Goal: Task Accomplishment & Management: Complete application form

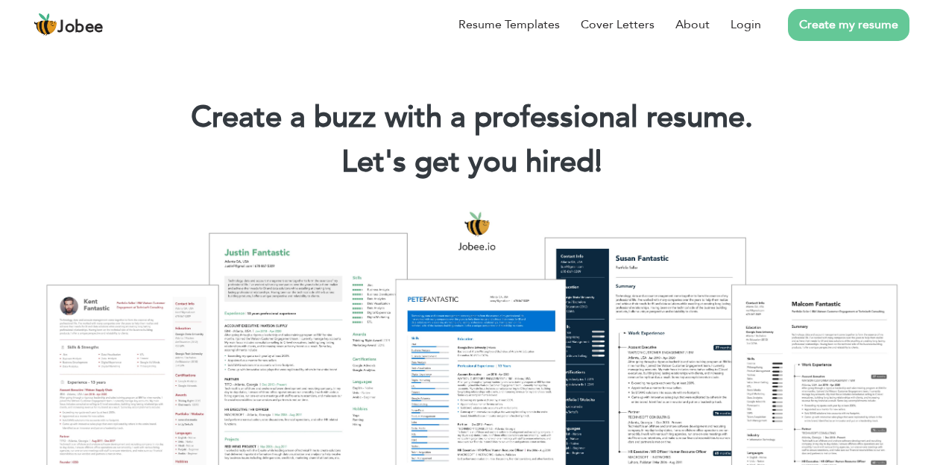
click at [863, 22] on link "Create my resume" at bounding box center [848, 25] width 121 height 32
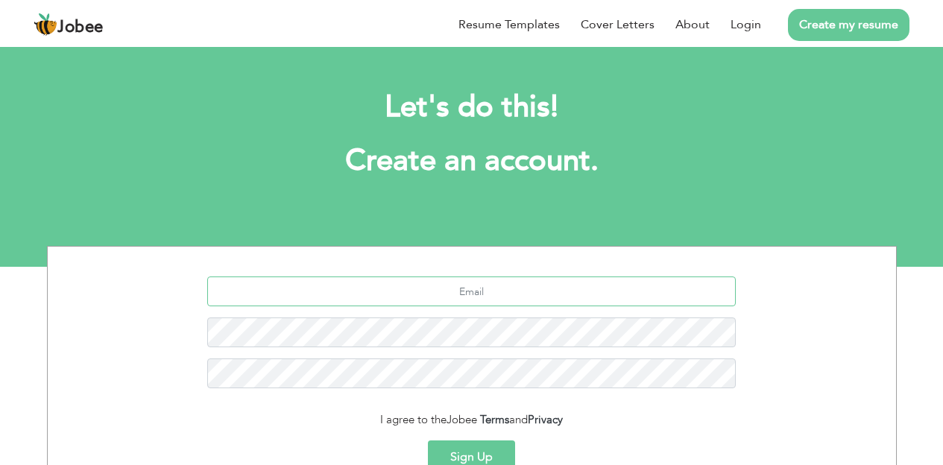
click at [389, 291] on input "text" at bounding box center [471, 291] width 528 height 30
type input "[EMAIL_ADDRESS][DOMAIN_NAME]"
click at [428, 440] on button "Sign Up" at bounding box center [471, 456] width 87 height 33
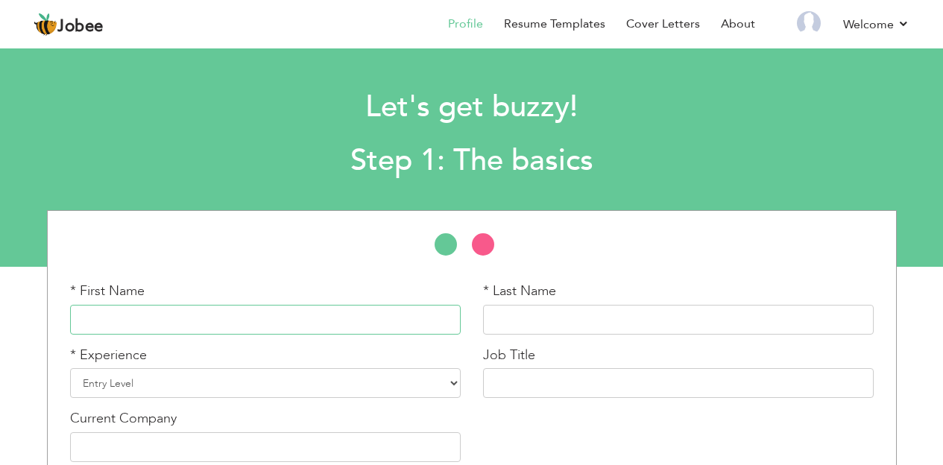
click at [183, 310] on input "text" at bounding box center [265, 320] width 391 height 30
click at [116, 315] on input "shu" at bounding box center [265, 320] width 391 height 30
type input "shumaila"
click at [549, 312] on input "text" at bounding box center [678, 320] width 391 height 30
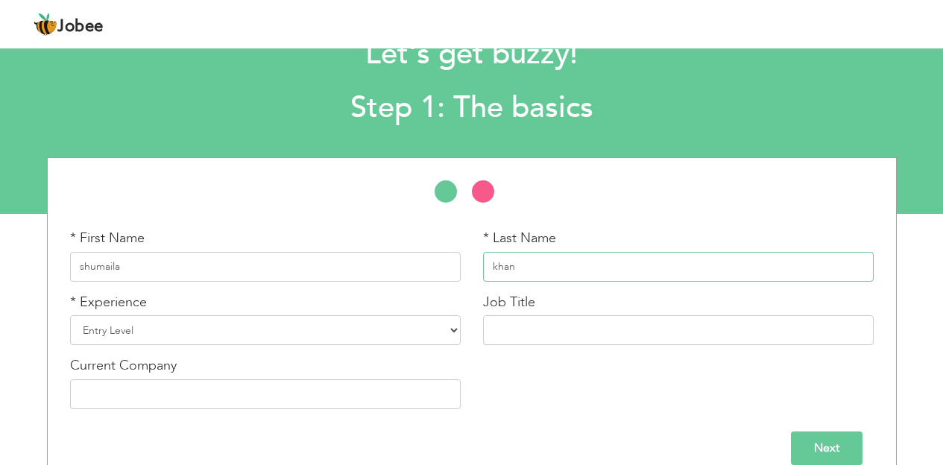
scroll to position [76, 0]
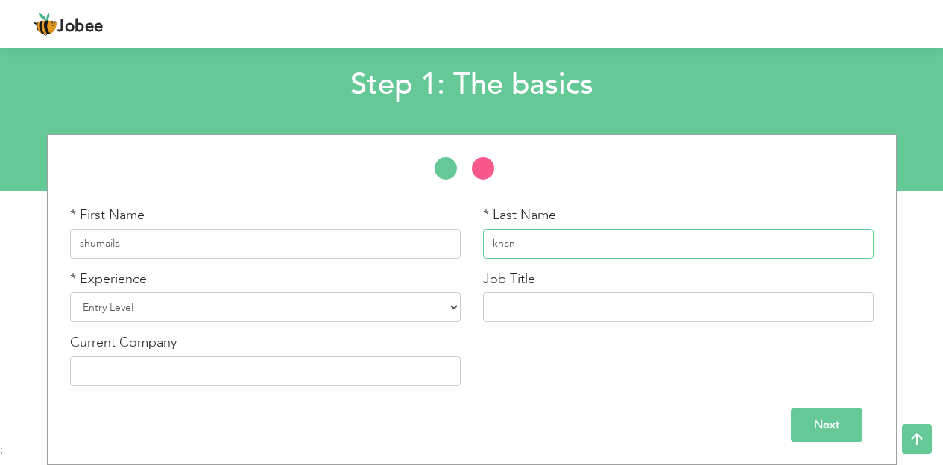
type input "khan"
click at [502, 307] on input "text" at bounding box center [678, 307] width 391 height 30
type input "Digital marjeting"
click at [452, 305] on select "Entry Level Less than 1 Year 1 Year 2 Years 3 Years 4 Years 5 Years 6 Years 7 Y…" at bounding box center [265, 307] width 391 height 30
select select "3"
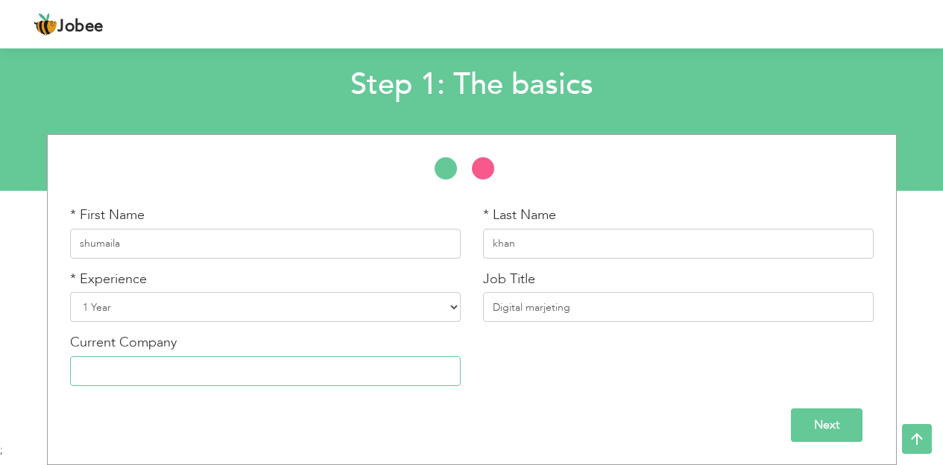
click at [352, 377] on input "text" at bounding box center [265, 371] width 391 height 30
type input "peak solution"
click at [834, 422] on input "Next" at bounding box center [827, 425] width 72 height 34
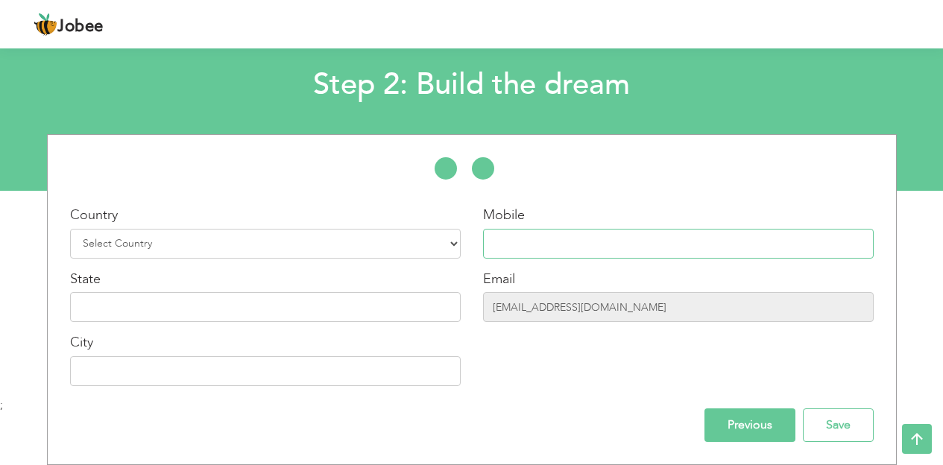
click at [557, 238] on input "text" at bounding box center [678, 244] width 391 height 30
type input "03225643896"
click at [454, 245] on select "Select Country Afghanistan Albania Algeria American Samoa Andorra Angola Anguil…" at bounding box center [265, 244] width 391 height 30
select select "166"
click at [121, 368] on input "text" at bounding box center [265, 371] width 391 height 30
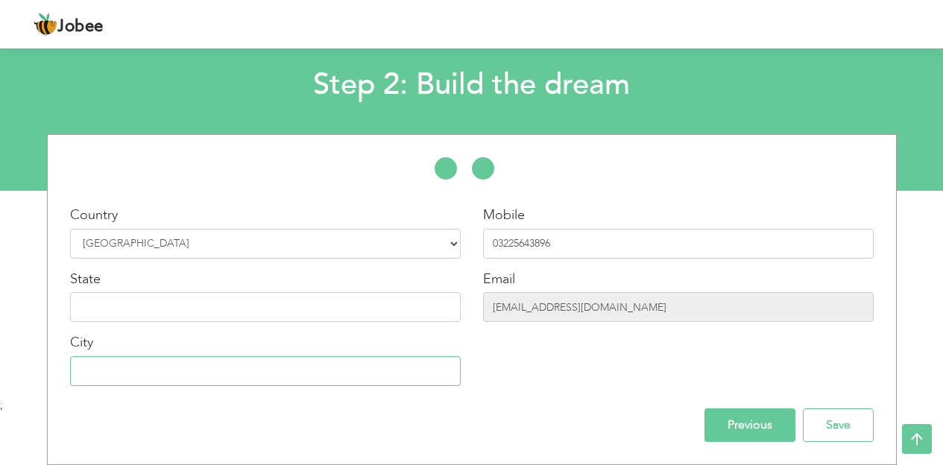
type input "Lahore, Punjab"
click at [132, 310] on input "text" at bounding box center [265, 307] width 391 height 30
click at [118, 306] on input "text" at bounding box center [265, 307] width 391 height 30
type input "punjab"
click at [656, 306] on input "shumailakhanpti001@gmail.com" at bounding box center [678, 307] width 391 height 30
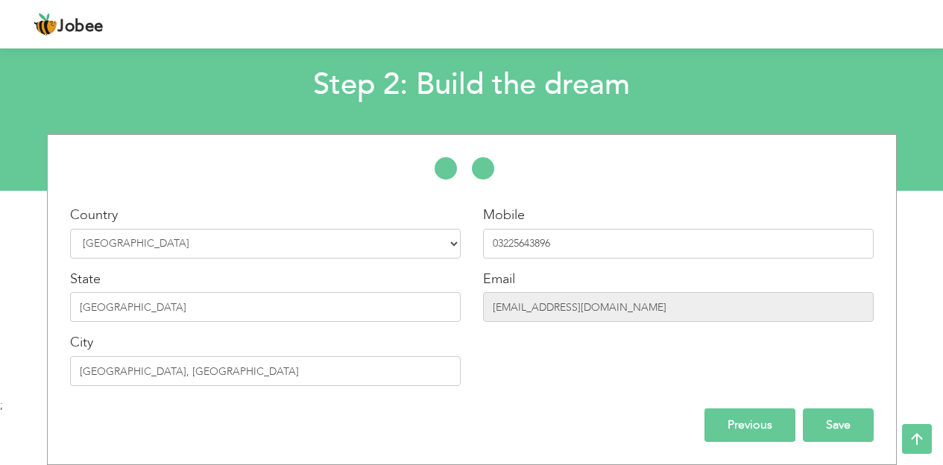
click at [848, 423] on input "Save" at bounding box center [838, 425] width 71 height 34
click at [803, 408] on input "Save" at bounding box center [838, 425] width 71 height 34
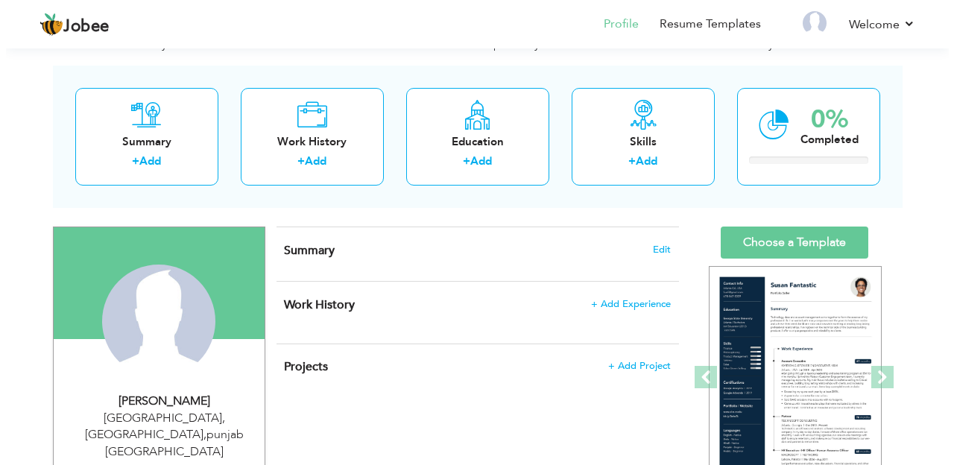
scroll to position [89, 0]
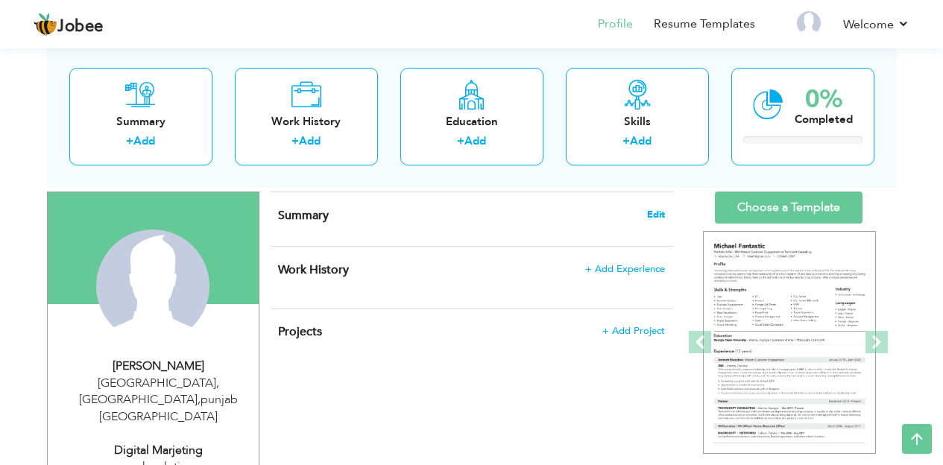
click at [654, 209] on span "Edit" at bounding box center [656, 214] width 18 height 10
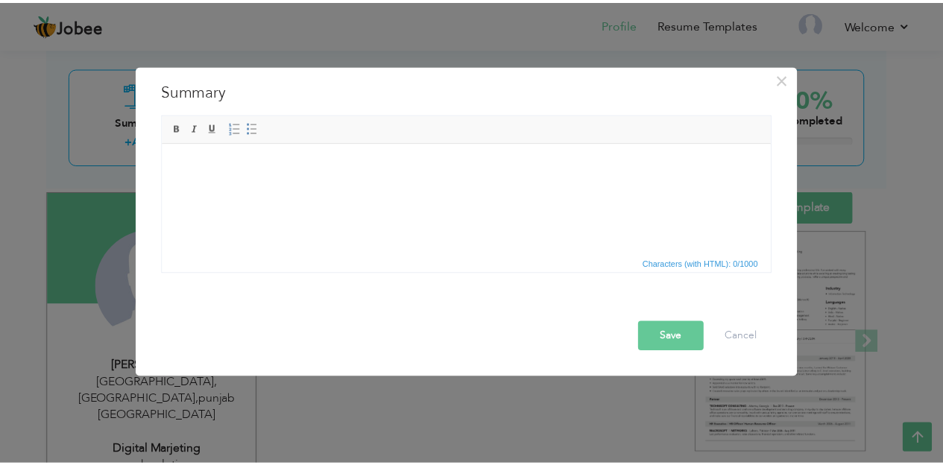
scroll to position [0, 0]
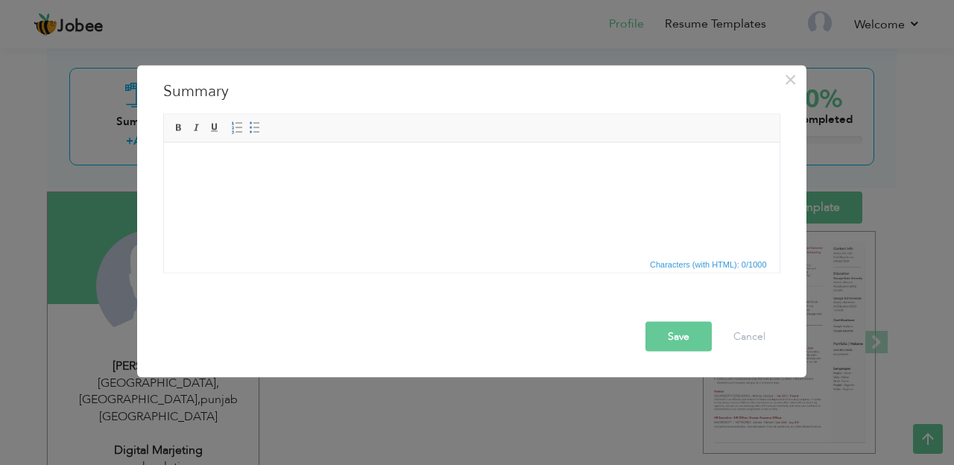
click at [270, 188] on html at bounding box center [471, 164] width 616 height 45
click at [180, 188] on html at bounding box center [471, 164] width 616 height 45
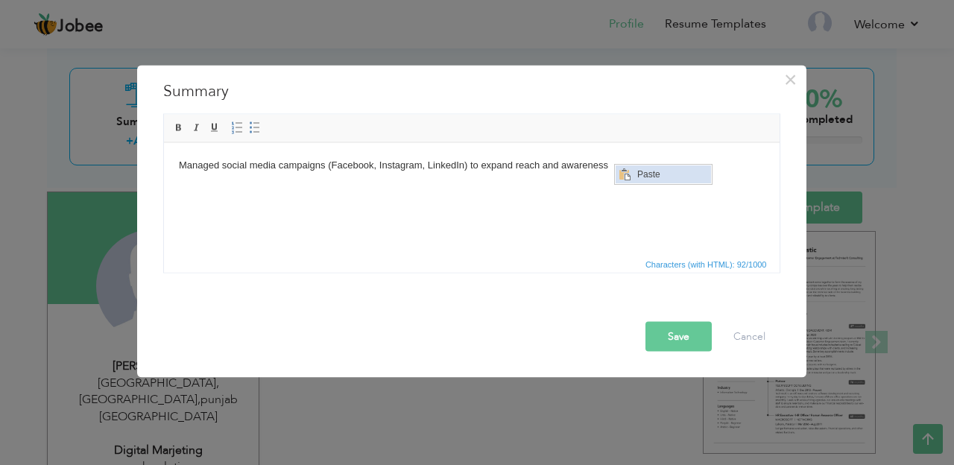
click at [623, 168] on span "Context Menu Options" at bounding box center [624, 174] width 12 height 12
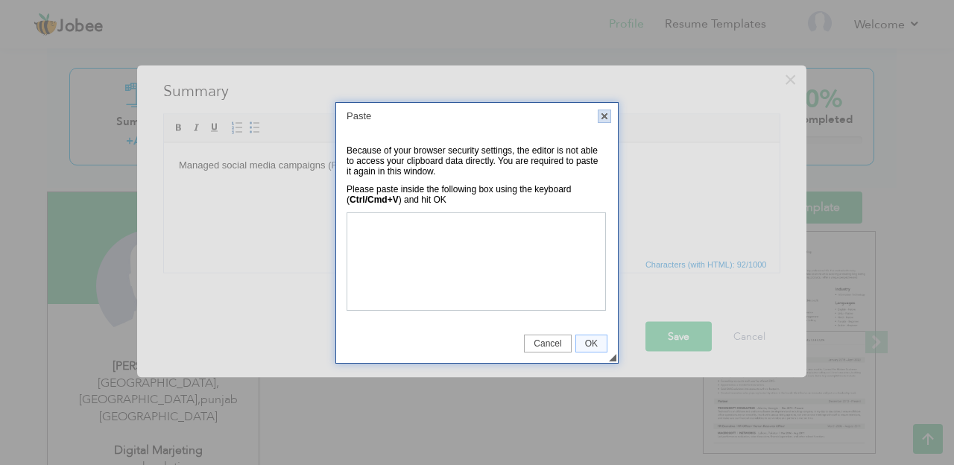
click at [606, 114] on link "X" at bounding box center [604, 116] width 13 height 13
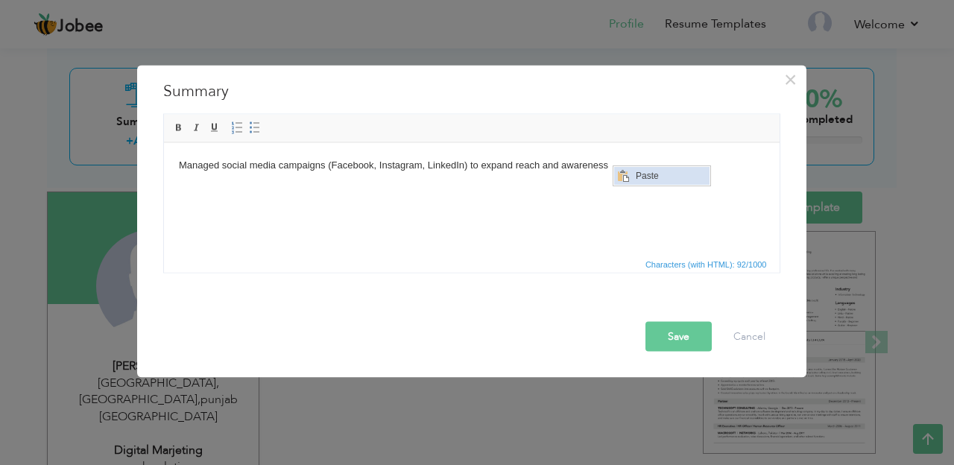
click at [621, 175] on span "Context Menu Options" at bounding box center [622, 175] width 12 height 12
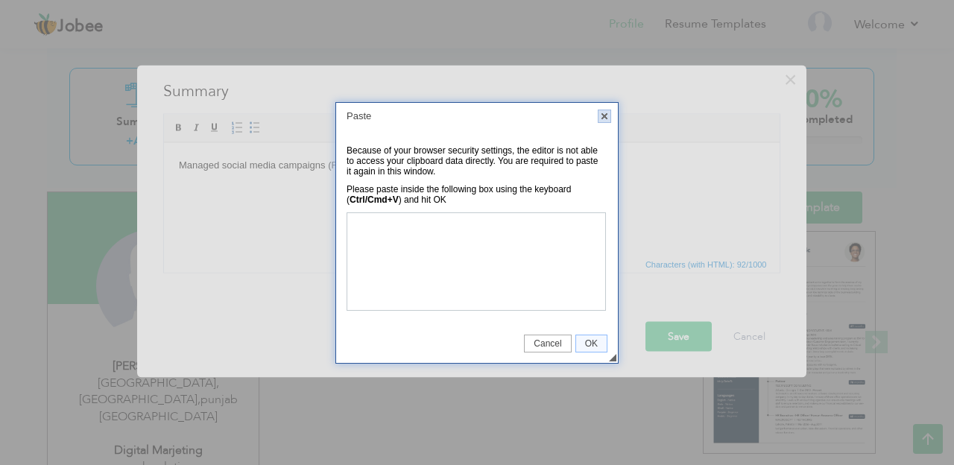
click at [607, 116] on link "X" at bounding box center [604, 116] width 13 height 13
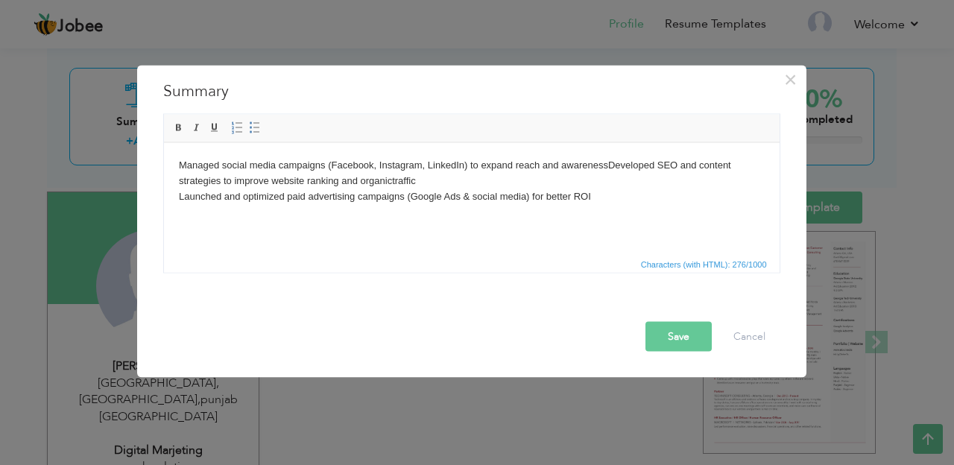
click at [677, 332] on button "Save" at bounding box center [678, 337] width 66 height 30
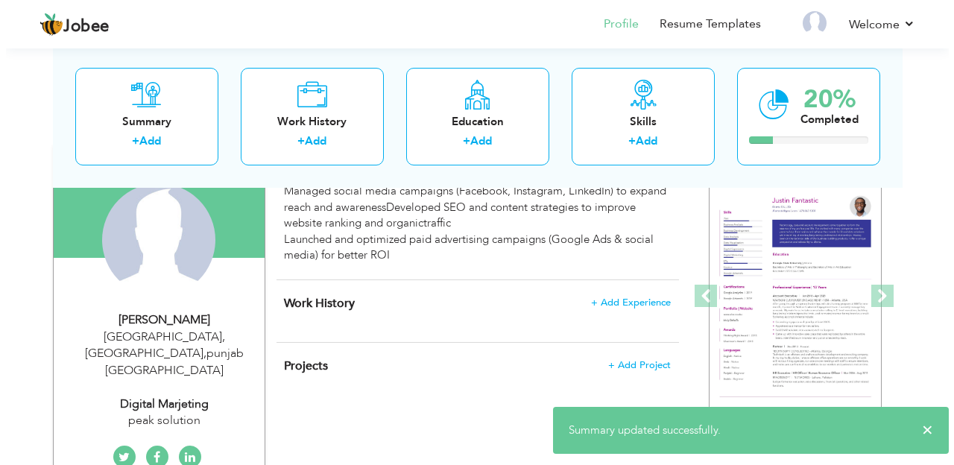
scroll to position [145, 0]
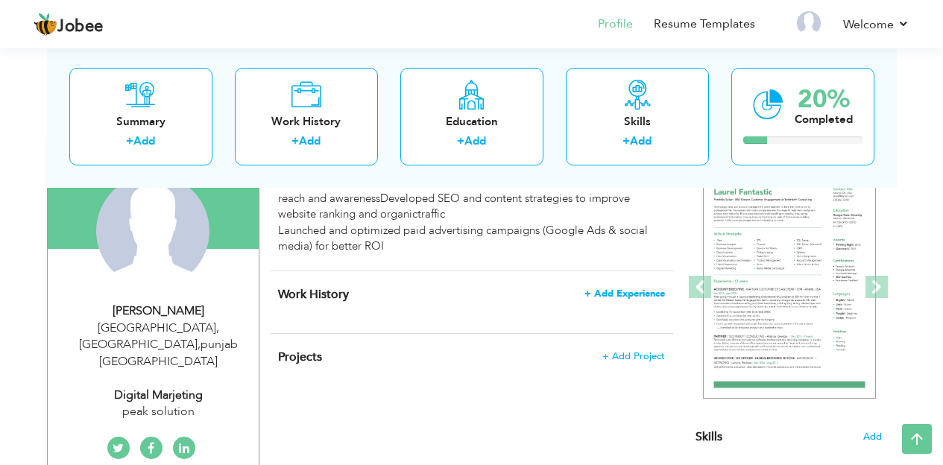
click at [610, 291] on span "+ Add Experience" at bounding box center [624, 293] width 80 height 10
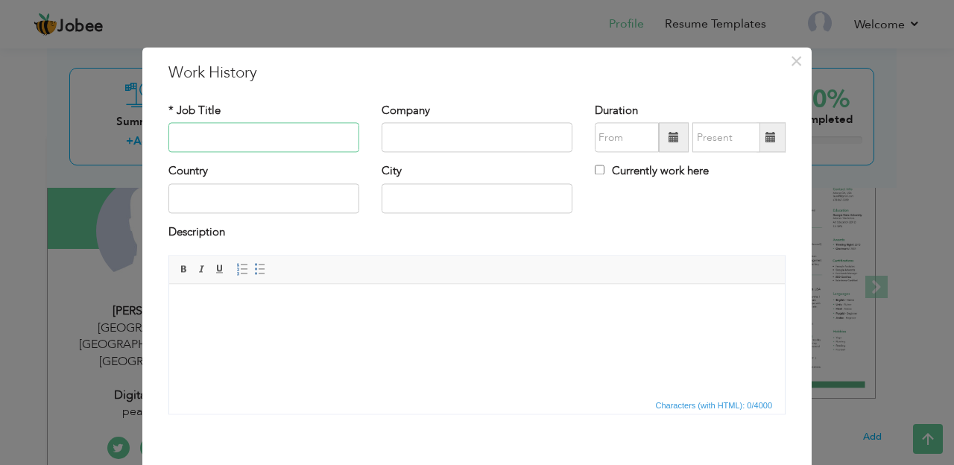
click at [288, 137] on input "text" at bounding box center [263, 138] width 191 height 30
type input "digital marketing"
click at [286, 198] on input "text" at bounding box center [263, 198] width 191 height 30
type input "Pakistan"
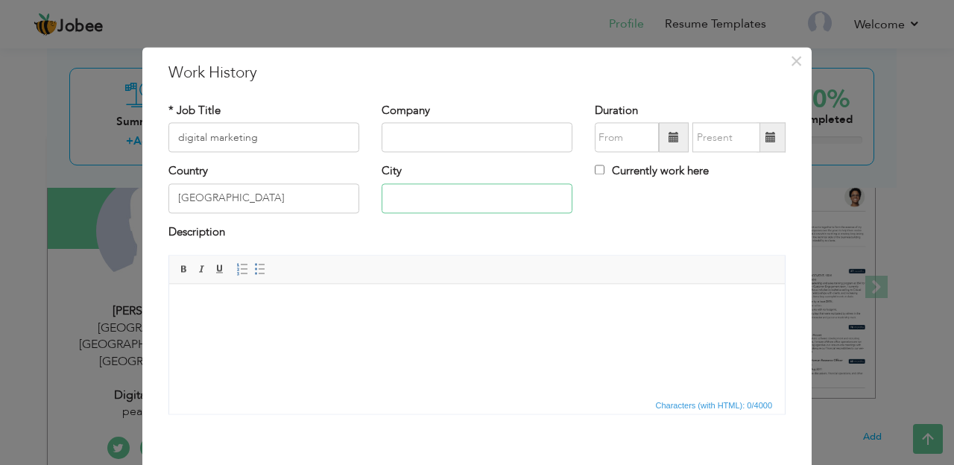
type input "Lahore, Punjab"
click at [465, 135] on input "text" at bounding box center [477, 138] width 191 height 30
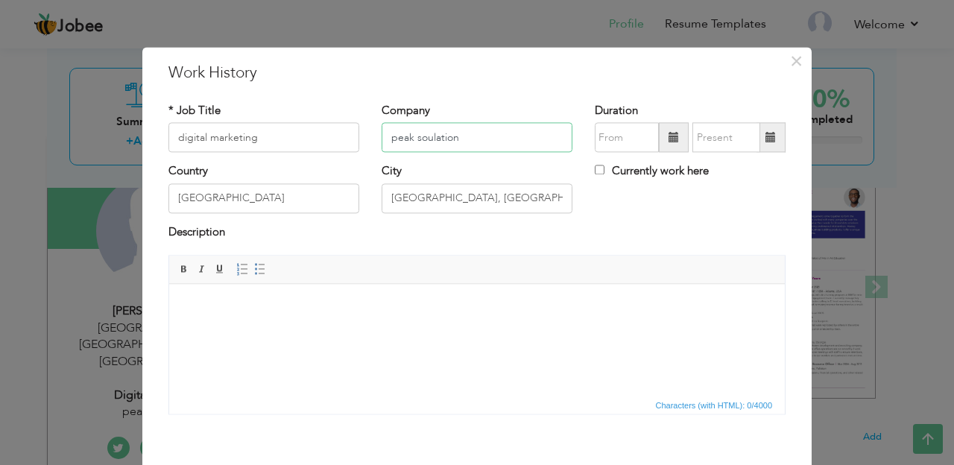
type input "peak soulation"
click at [671, 132] on span at bounding box center [673, 137] width 10 height 10
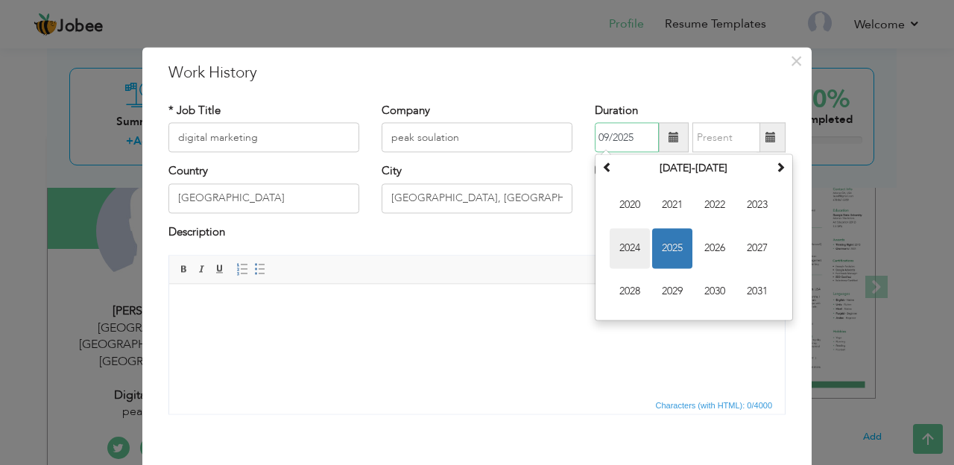
click at [621, 247] on span "2024" at bounding box center [630, 249] width 40 height 40
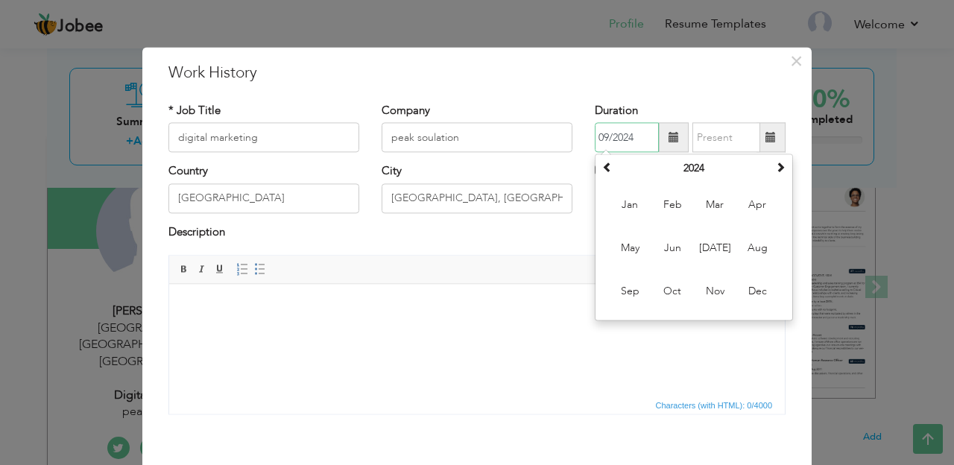
type input "09/2024"
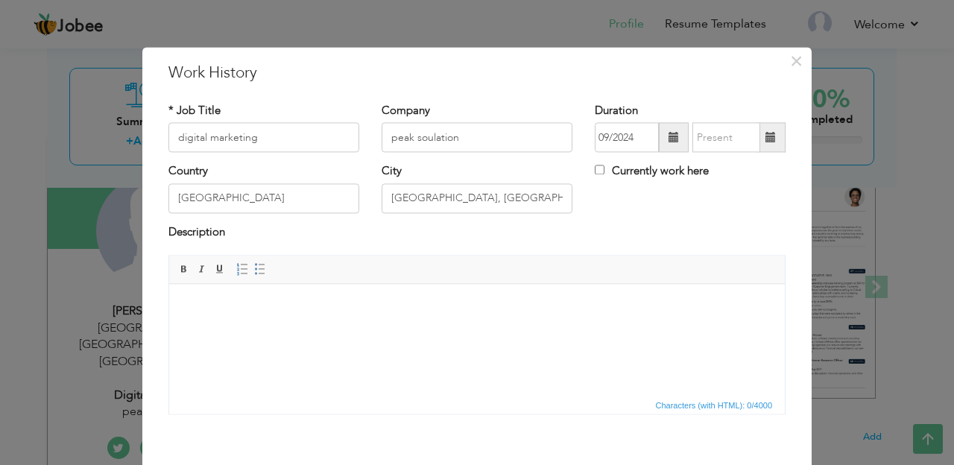
click at [768, 132] on span at bounding box center [770, 137] width 10 height 10
type input "09/2025"
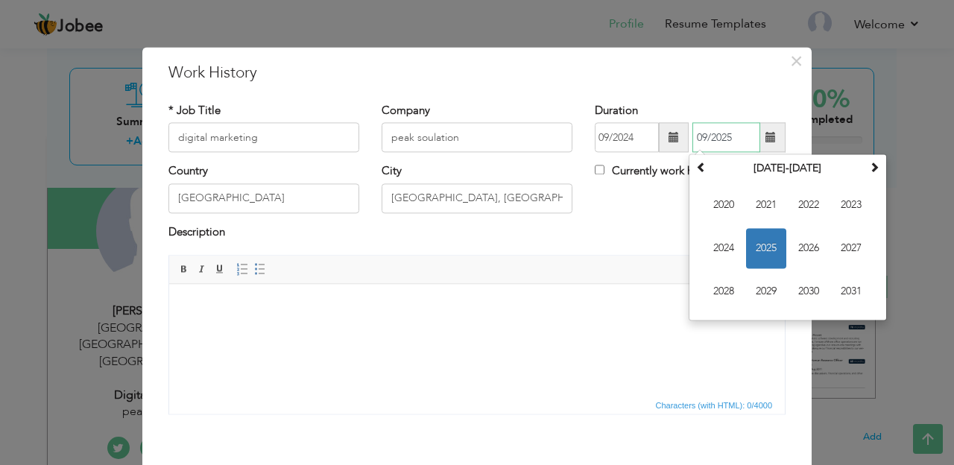
click at [765, 241] on span "2025" at bounding box center [766, 249] width 40 height 40
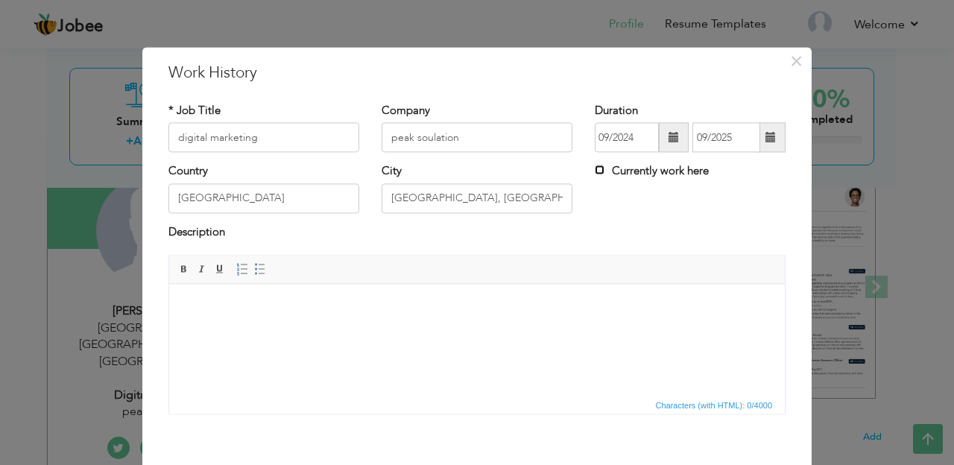
click at [598, 168] on input "Currently work here" at bounding box center [600, 170] width 10 height 10
checkbox input "true"
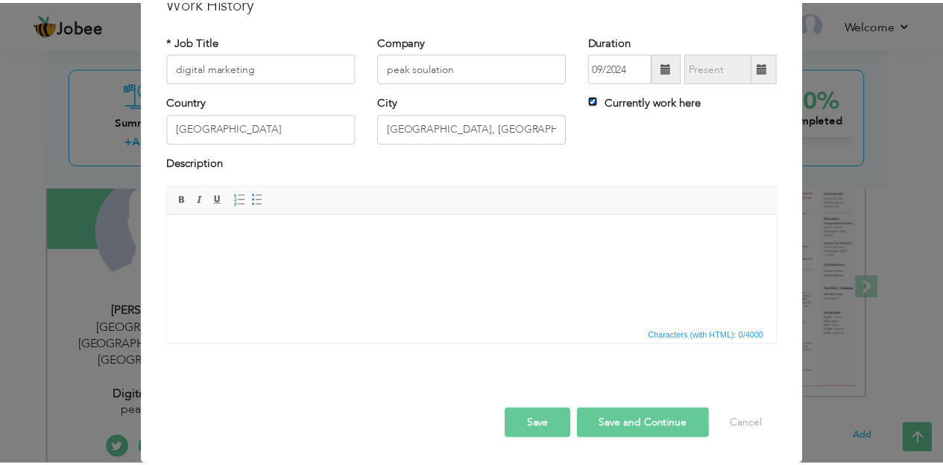
scroll to position [71, 0]
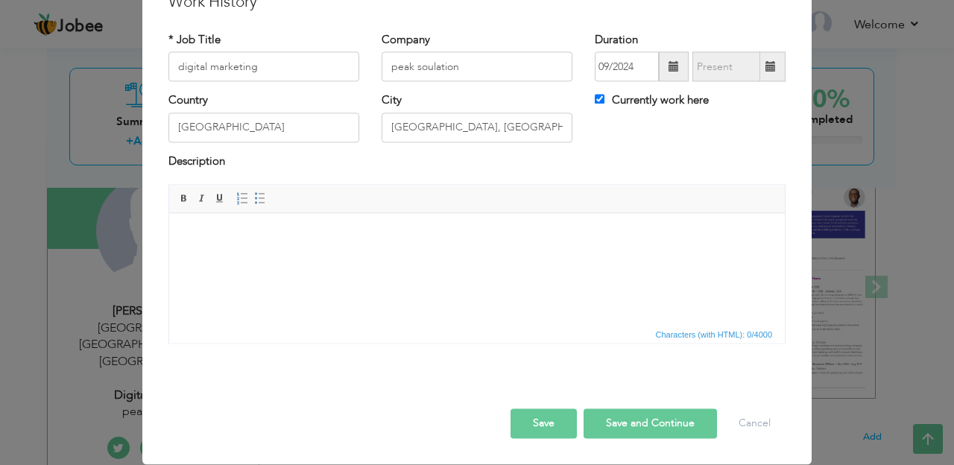
click at [665, 419] on button "Save and Continue" at bounding box center [650, 424] width 133 height 30
checkbox input "false"
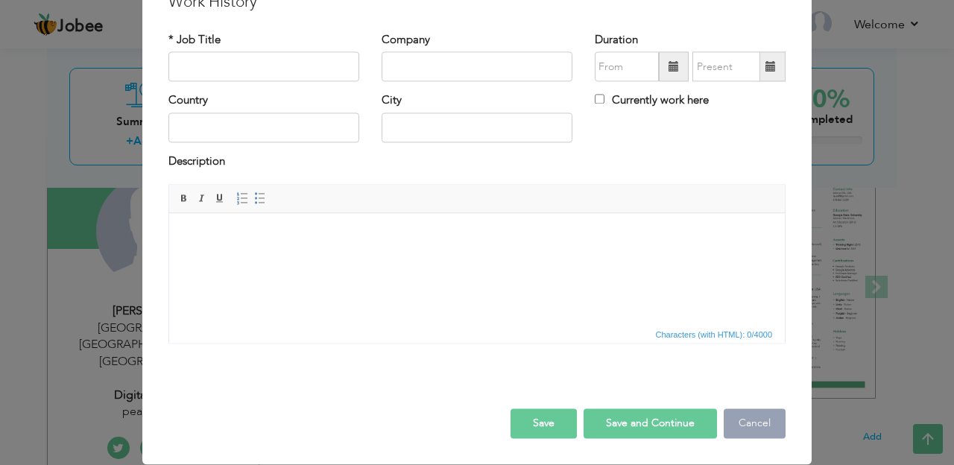
click at [739, 421] on button "Cancel" at bounding box center [755, 424] width 62 height 30
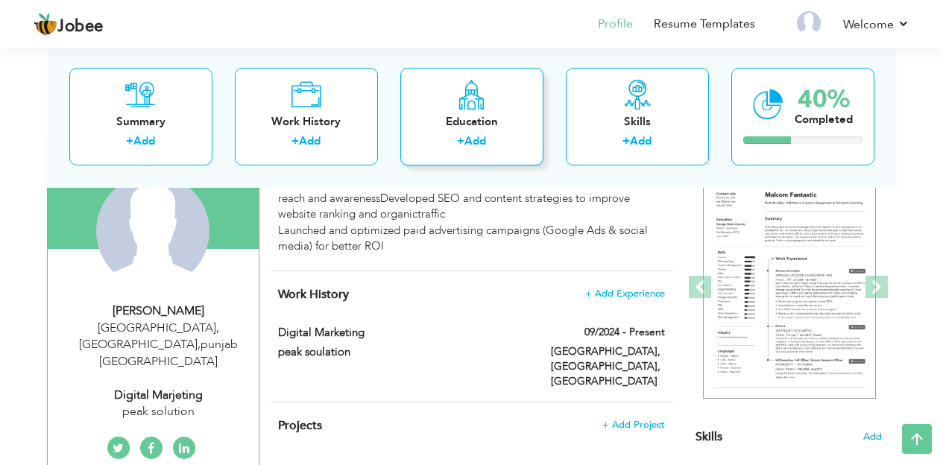
click at [478, 118] on div "Education" at bounding box center [471, 121] width 119 height 16
radio input "true"
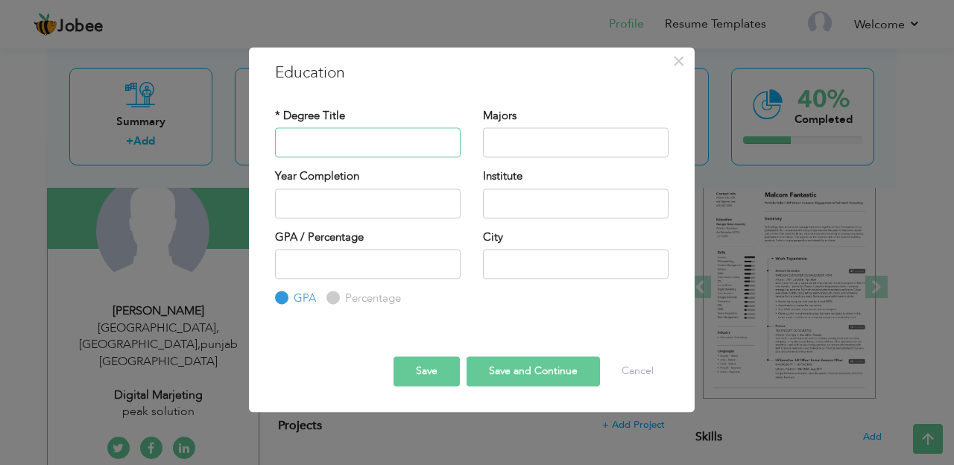
click at [432, 143] on input "text" at bounding box center [368, 143] width 186 height 30
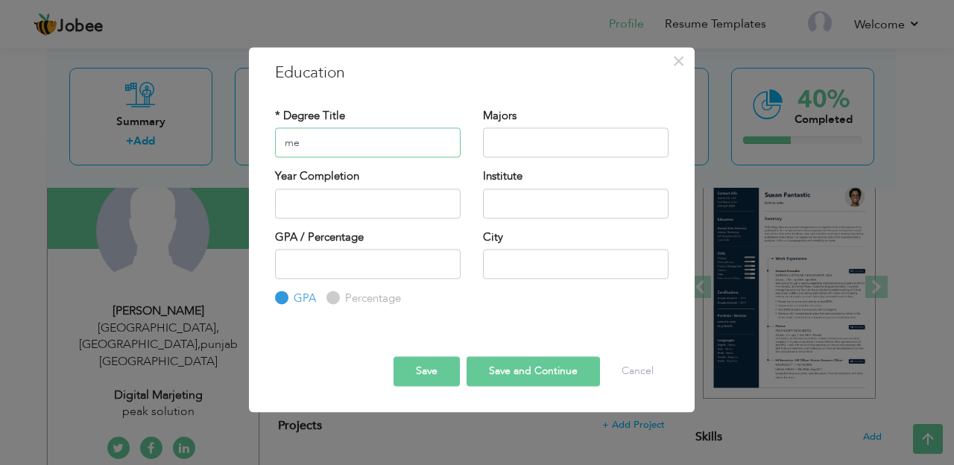
type input "m"
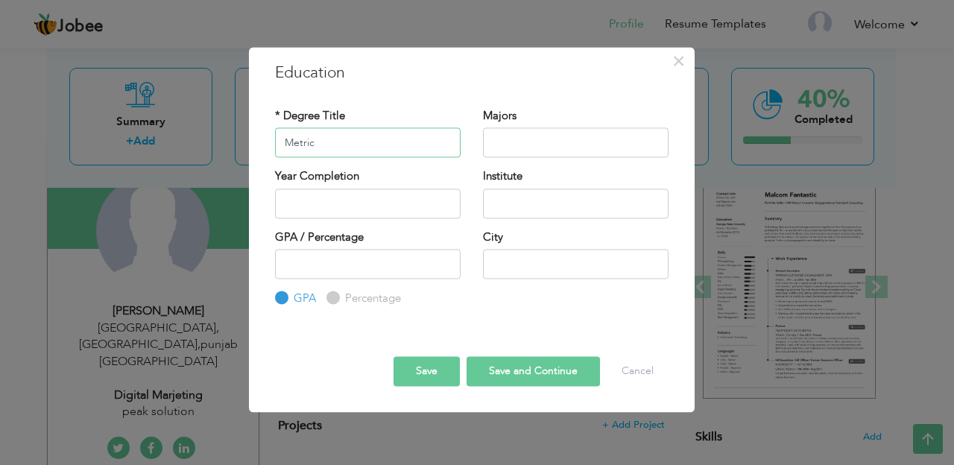
type input "Metric"
click at [533, 139] on input "text" at bounding box center [576, 143] width 186 height 30
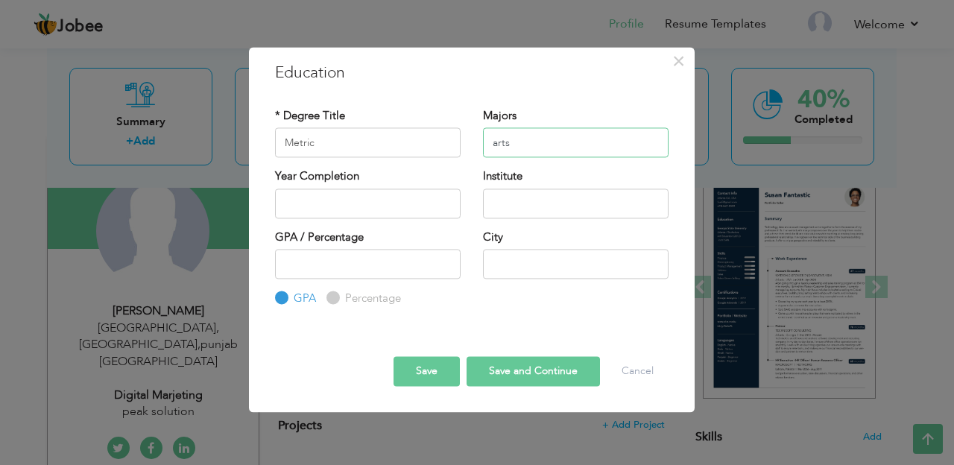
type input "arts"
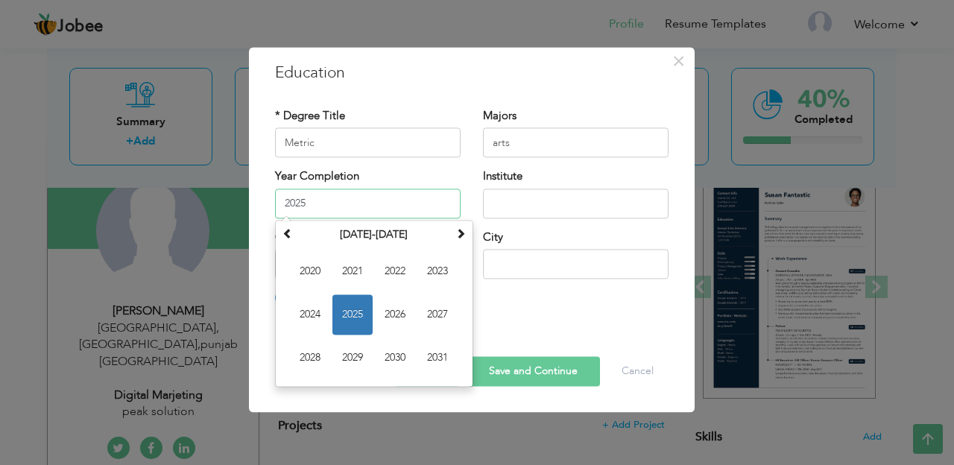
click at [438, 199] on input "2025" at bounding box center [368, 204] width 186 height 30
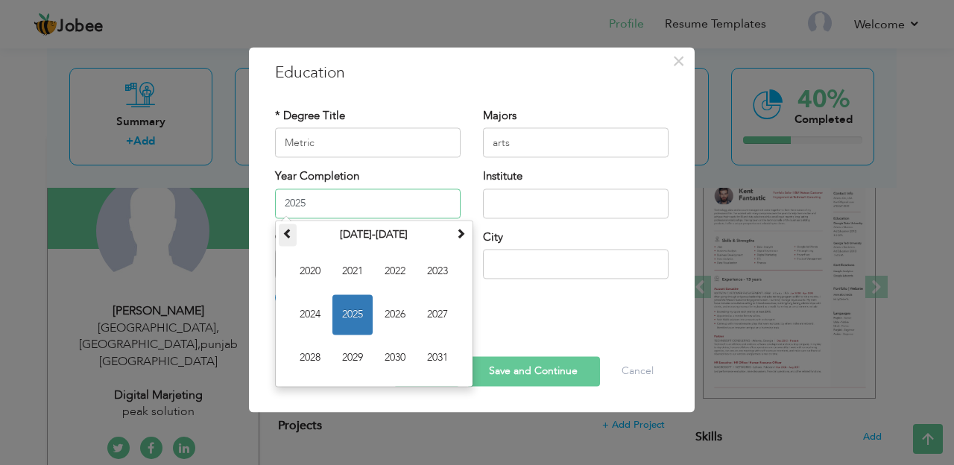
click at [285, 233] on span at bounding box center [287, 233] width 10 height 10
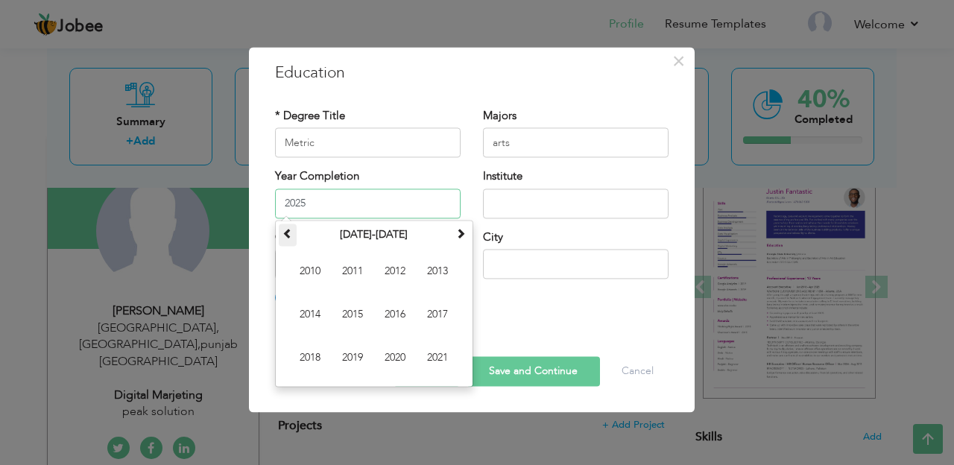
click at [285, 233] on span at bounding box center [287, 233] width 10 height 10
click at [399, 277] on span "2002" at bounding box center [395, 271] width 40 height 40
type input "2002"
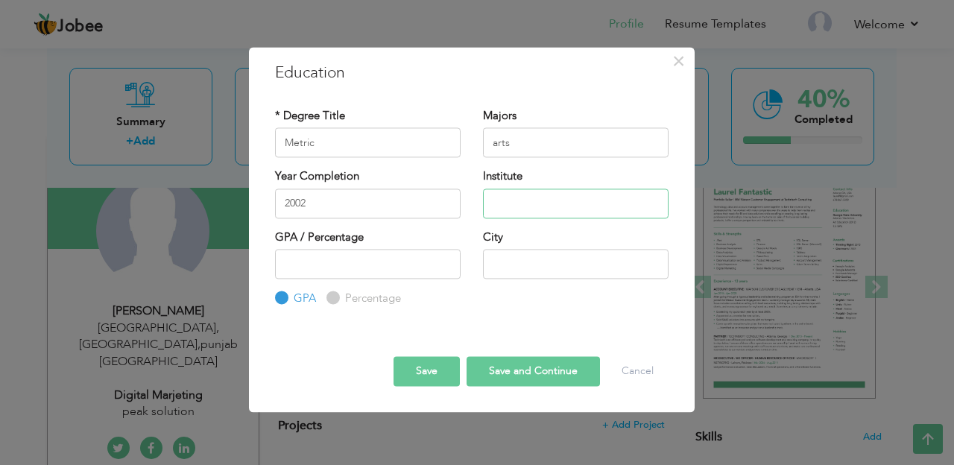
click at [522, 202] on input "text" at bounding box center [576, 204] width 186 height 30
type input "p"
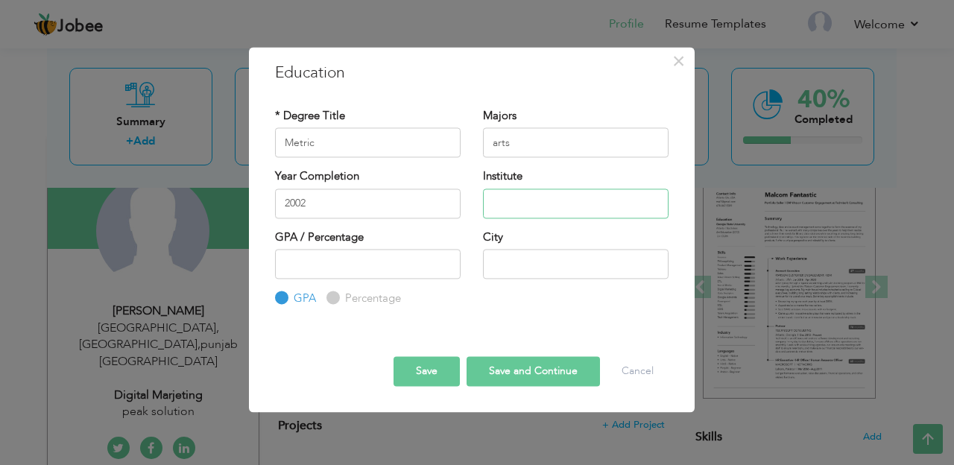
click at [501, 201] on input "text" at bounding box center [576, 204] width 186 height 30
type input "r"
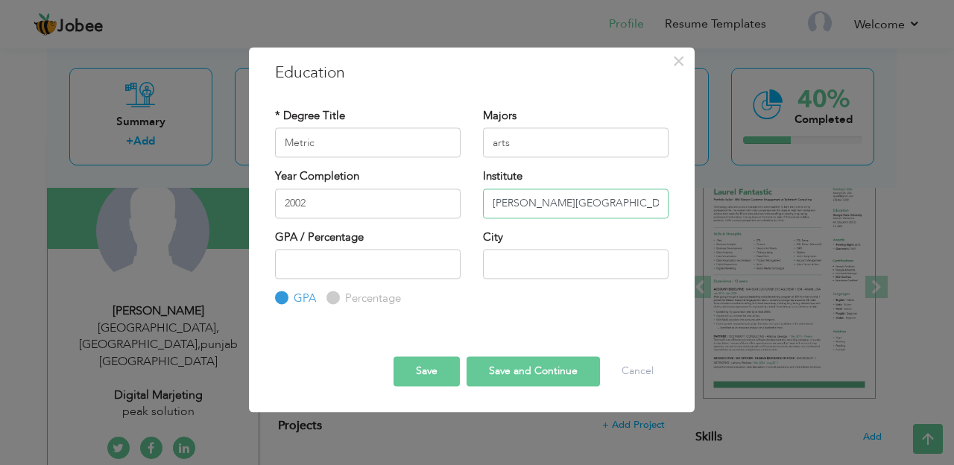
type input "Rizwan School"
drag, startPoint x: 486, startPoint y: 262, endPoint x: 455, endPoint y: 250, distance: 32.8
click at [458, 251] on div "GPA / Percentage GPA Percentage City" at bounding box center [472, 269] width 416 height 78
type input "Lahore, Punjab"
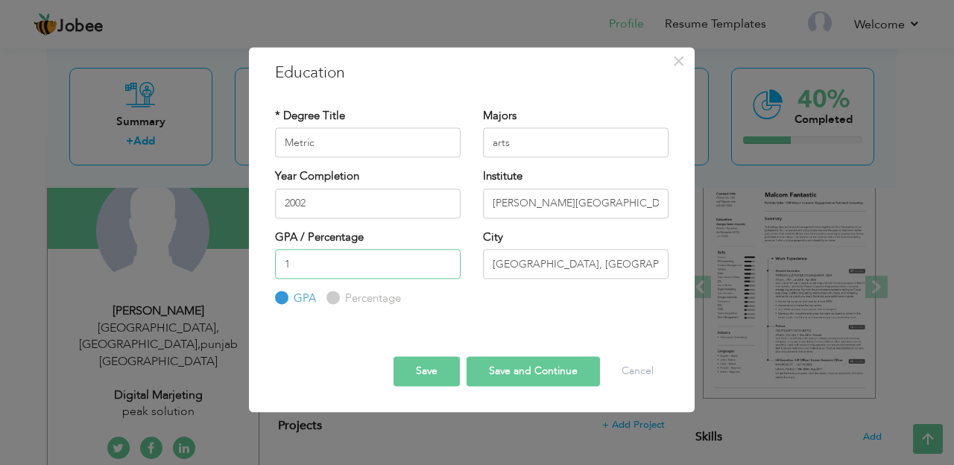
click at [444, 265] on input "1" at bounding box center [368, 264] width 186 height 30
click at [444, 265] on input "-4" at bounding box center [368, 264] width 186 height 30
click at [445, 264] on input "-5" at bounding box center [368, 264] width 186 height 30
click at [445, 264] on input "-6" at bounding box center [368, 264] width 186 height 30
click at [446, 270] on input "-7" at bounding box center [368, 264] width 186 height 30
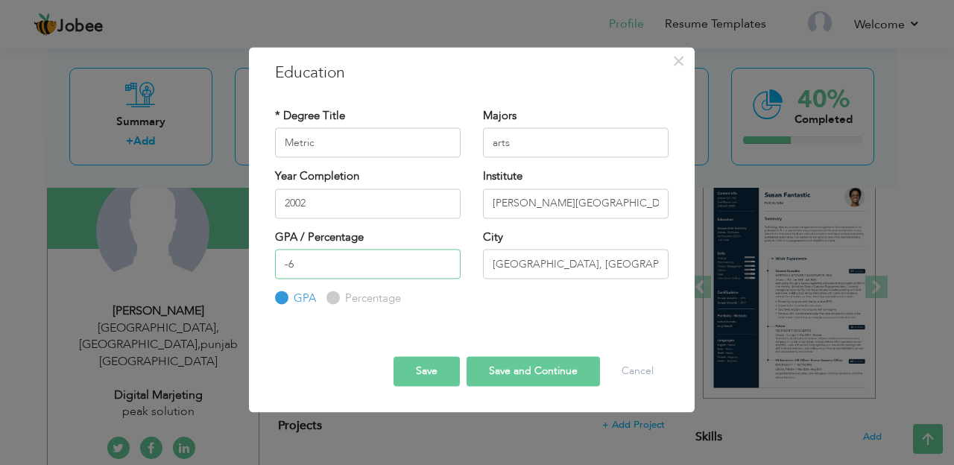
type input "-6"
click at [446, 259] on input "-6" at bounding box center [368, 264] width 186 height 30
click at [347, 320] on div "Save Save and Continue Delete Cancel" at bounding box center [472, 358] width 416 height 78
click at [300, 265] on input "-6" at bounding box center [368, 264] width 186 height 30
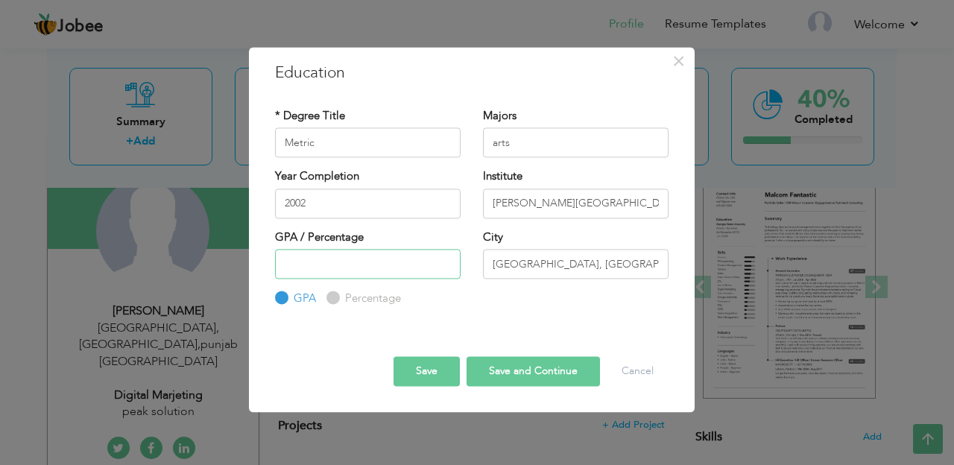
click at [300, 266] on input "number" at bounding box center [368, 264] width 186 height 30
click at [297, 271] on input "number" at bounding box center [368, 264] width 186 height 30
type input "-1"
click at [445, 268] on input "-1" at bounding box center [368, 264] width 186 height 30
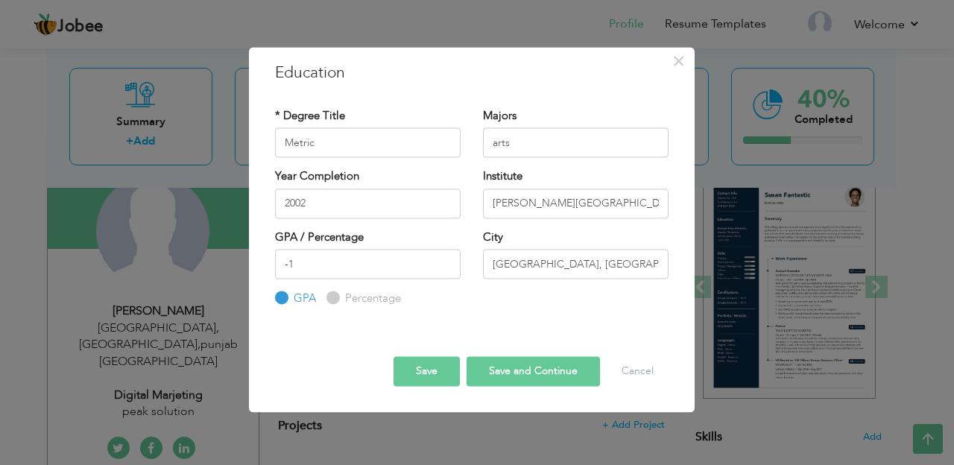
drag, startPoint x: 369, startPoint y: 300, endPoint x: 383, endPoint y: 294, distance: 15.4
click at [376, 295] on div "* Degree Title Metric Majors arts Year Completion" at bounding box center [472, 208] width 416 height 222
click at [362, 276] on input "-1" at bounding box center [368, 264] width 186 height 30
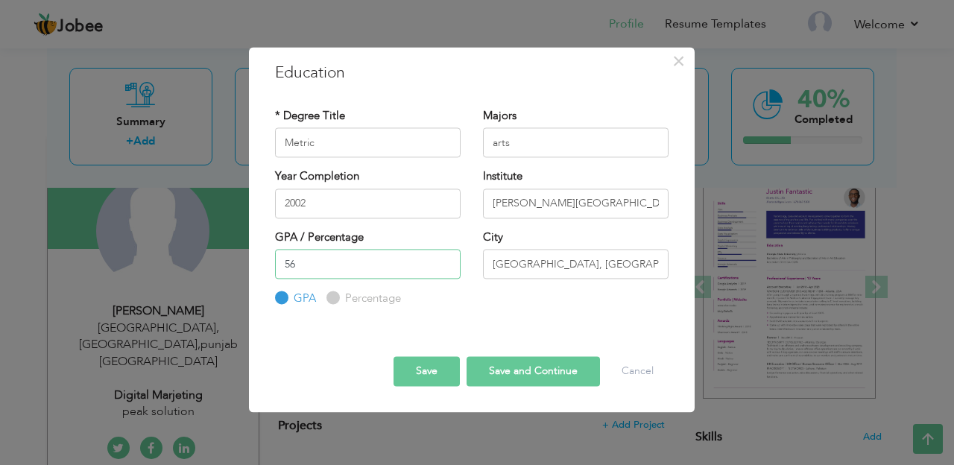
click at [446, 261] on input "56" at bounding box center [368, 264] width 186 height 30
click at [446, 261] on input "57" at bounding box center [368, 264] width 186 height 30
click at [446, 261] on input "58" at bounding box center [368, 264] width 186 height 30
click at [446, 261] on input "59" at bounding box center [368, 264] width 186 height 30
type input "60"
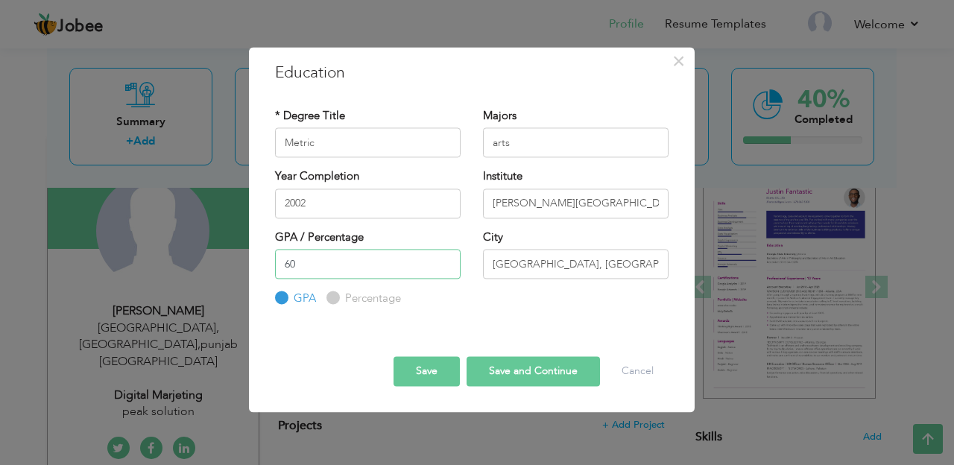
click at [446, 261] on input "60" at bounding box center [368, 264] width 186 height 30
click at [341, 295] on label "Percentage" at bounding box center [371, 299] width 60 height 16
click at [336, 295] on input "Percentage" at bounding box center [331, 299] width 10 height 10
radio input "true"
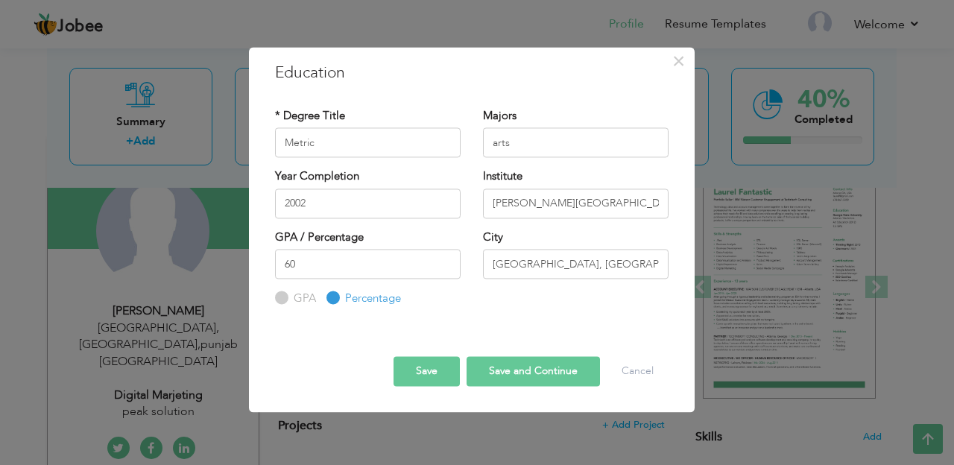
click at [522, 371] on button "Save and Continue" at bounding box center [533, 371] width 133 height 30
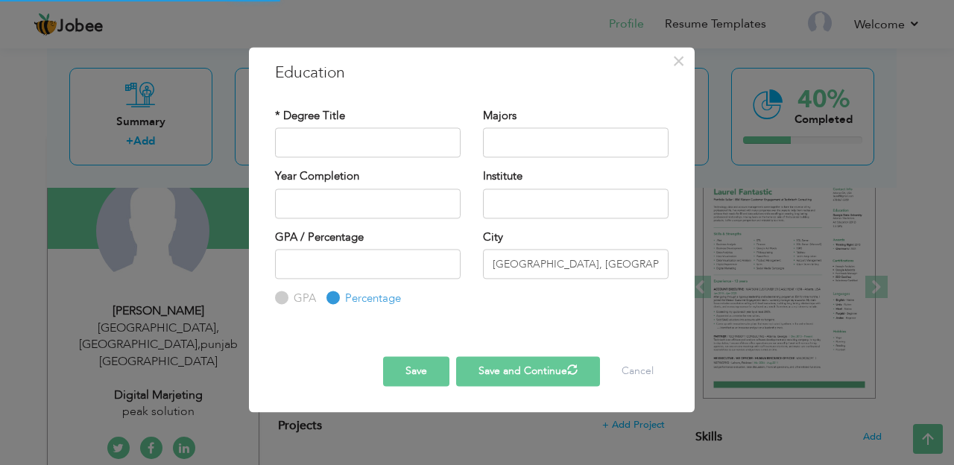
radio input "true"
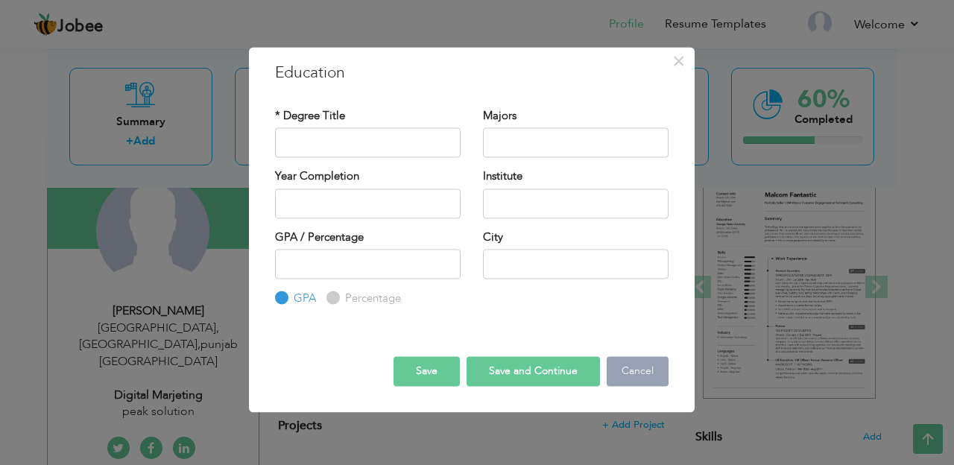
click at [644, 373] on button "Cancel" at bounding box center [638, 371] width 62 height 30
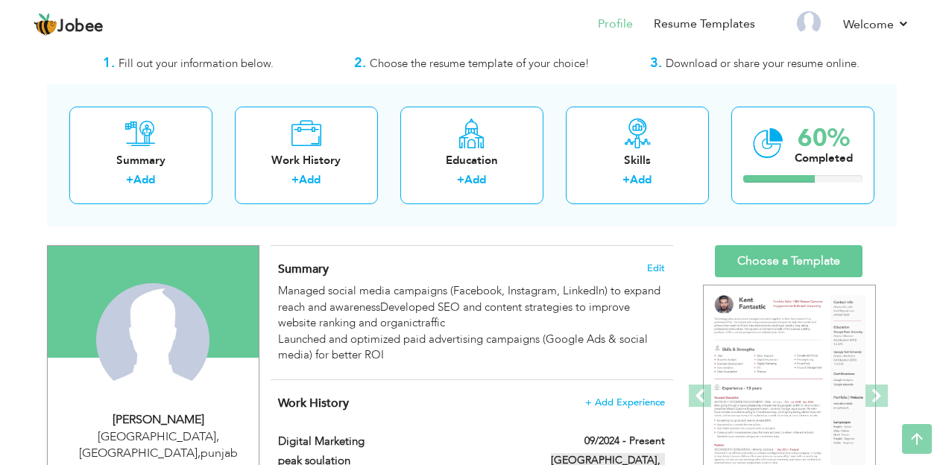
scroll to position [0, 0]
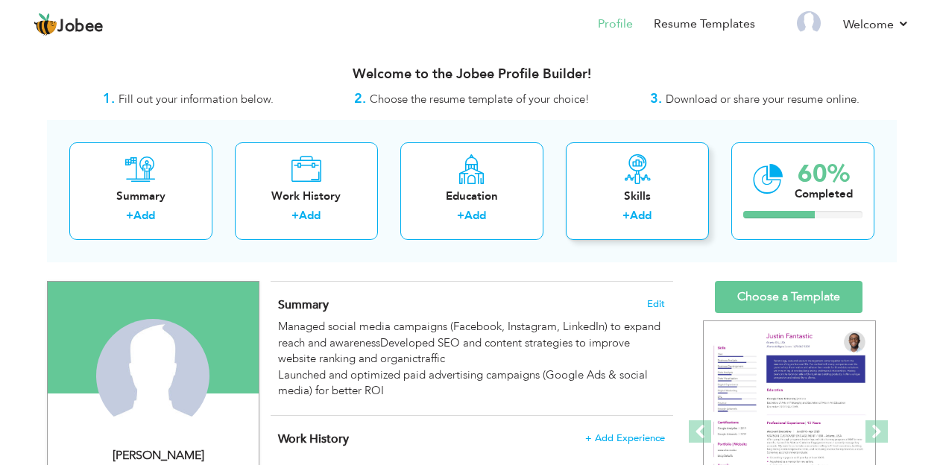
click at [630, 215] on label "+" at bounding box center [625, 216] width 7 height 16
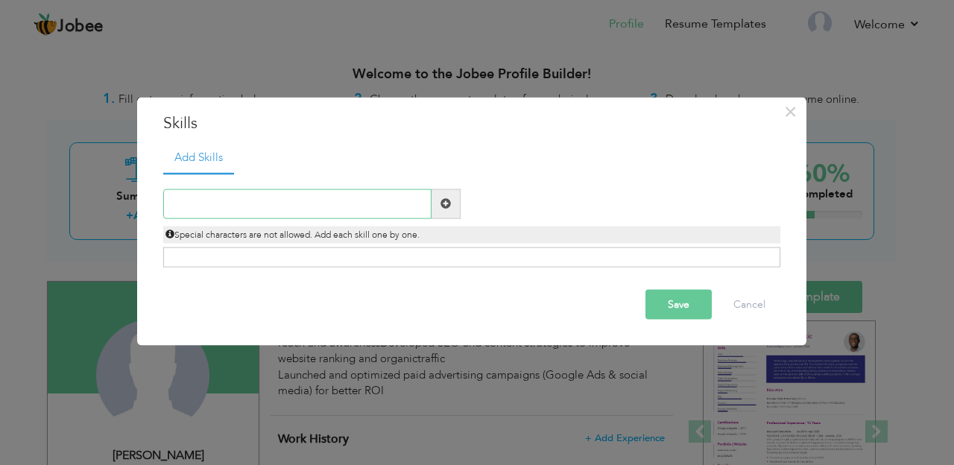
click at [391, 203] on input "text" at bounding box center [297, 204] width 268 height 30
type input "d"
type input "Digital Marketing"
click at [683, 301] on button "Save" at bounding box center [678, 304] width 66 height 30
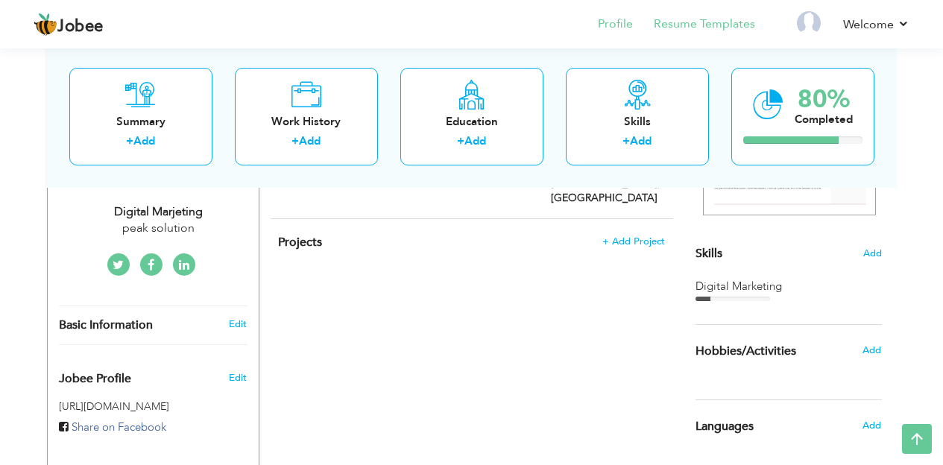
scroll to position [331, 0]
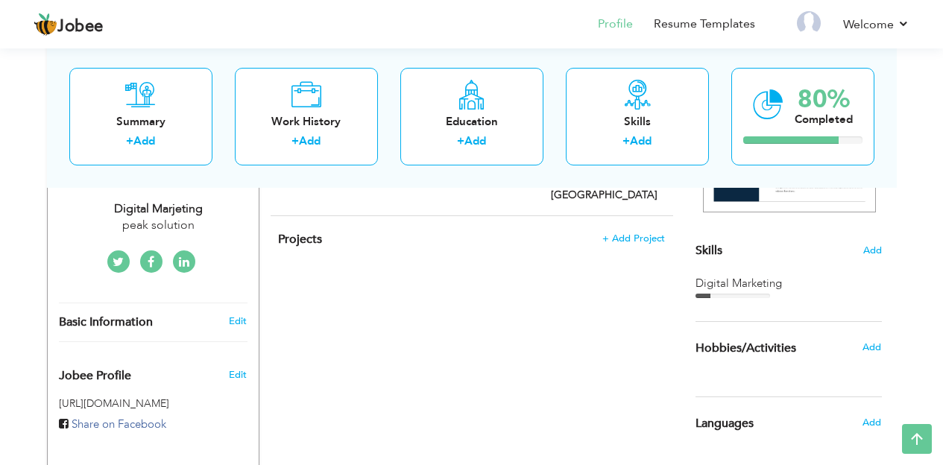
click at [605, 256] on div "CV Import Profile Strength 0% Select an Item from right menu Work History * Job…" at bounding box center [471, 333] width 425 height 767
click at [731, 23] on link "Resume Templates" at bounding box center [704, 24] width 101 height 17
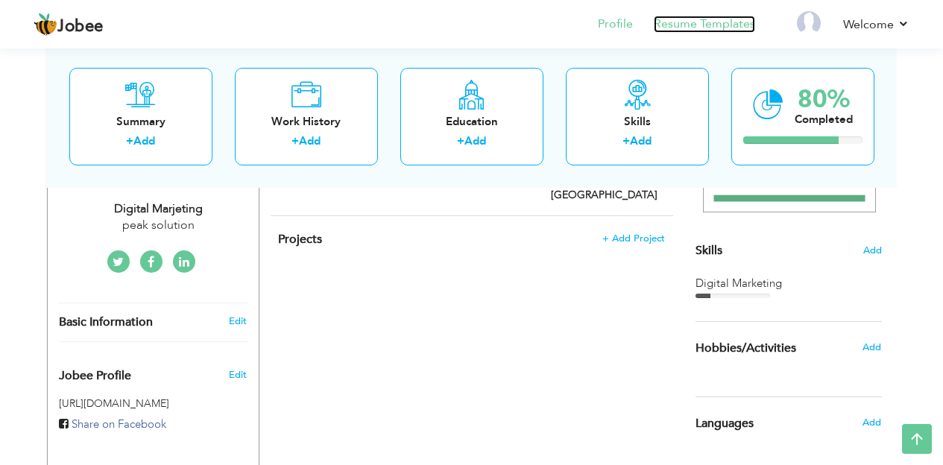
click at [723, 22] on link "Resume Templates" at bounding box center [704, 24] width 101 height 17
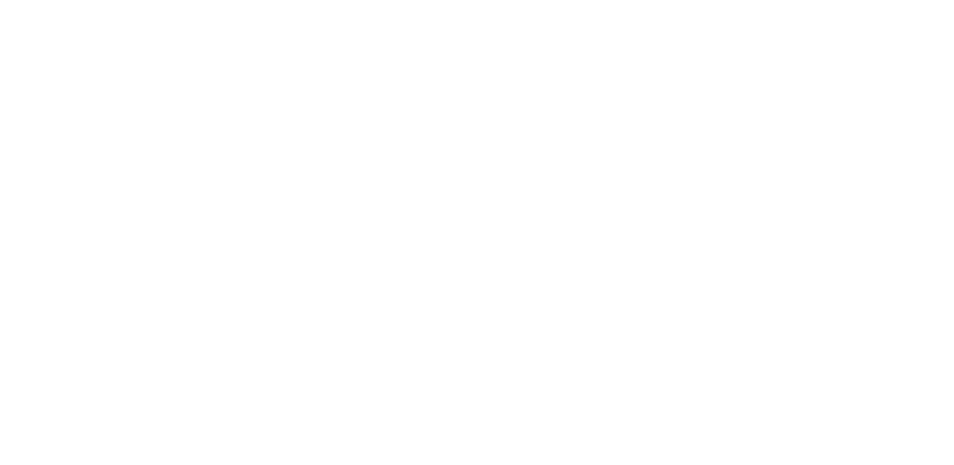
click at [0, 0] on div at bounding box center [0, 0] width 0 height 0
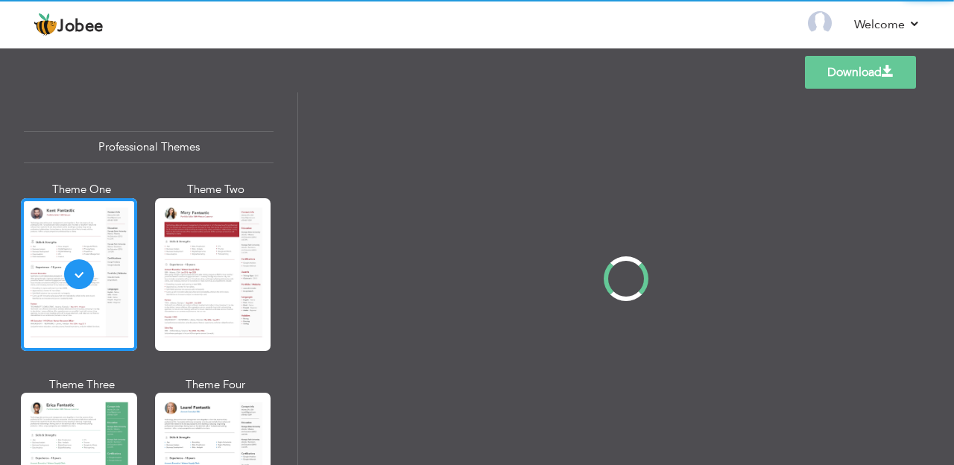
click at [162, 297] on div "Professional Themes Theme One Theme Two Theme Three Theme Four" at bounding box center [477, 278] width 954 height 373
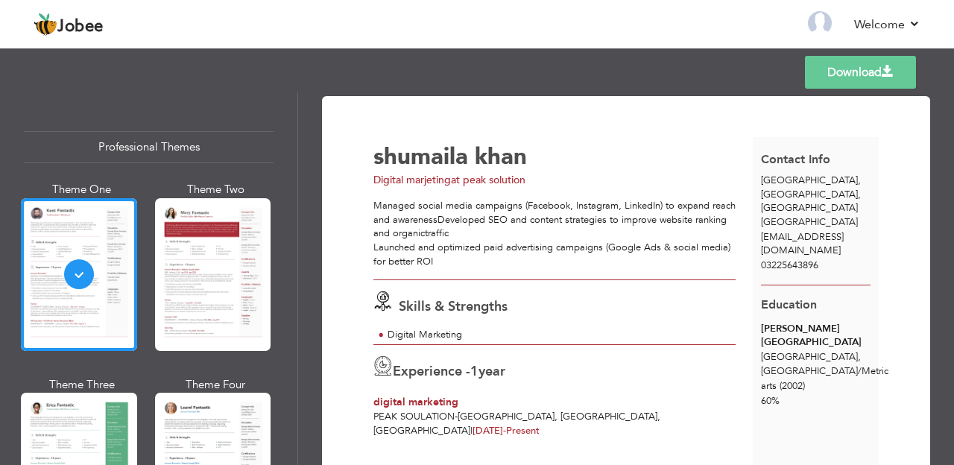
click at [888, 72] on span at bounding box center [888, 72] width 12 height 12
click at [883, 69] on span at bounding box center [888, 72] width 12 height 12
